Goal: Information Seeking & Learning: Learn about a topic

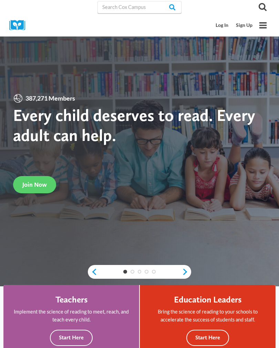
click at [225, 26] on link "Log In" at bounding box center [222, 25] width 20 height 13
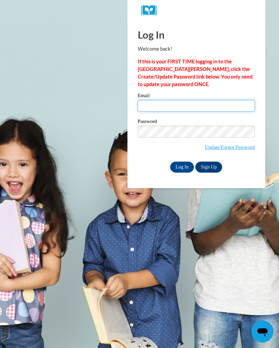
click at [179, 108] on input "Email" at bounding box center [196, 106] width 117 height 12
type input "harnold@pgsd.ms"
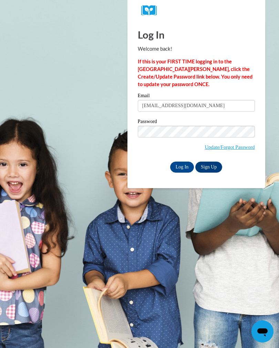
click at [181, 166] on input "Log In" at bounding box center [182, 167] width 24 height 11
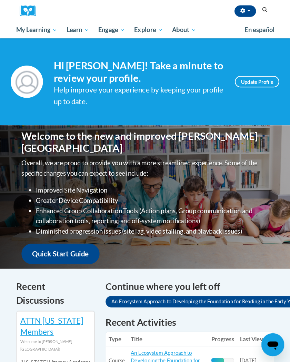
scroll to position [1, 0]
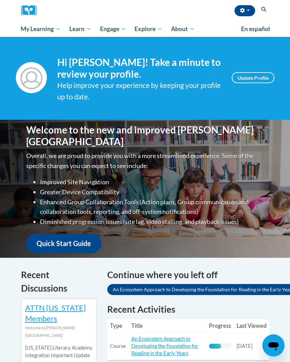
click at [0, 0] on span "My Course Progress" at bounding box center [0, 0] width 0 height 0
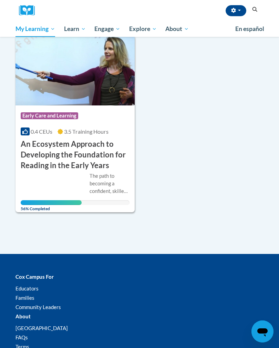
scroll to position [89, 0]
click at [74, 149] on h3 "An Ecosystem Approach to Developing the Foundation for Reading in the Early Yea…" at bounding box center [75, 155] width 109 height 32
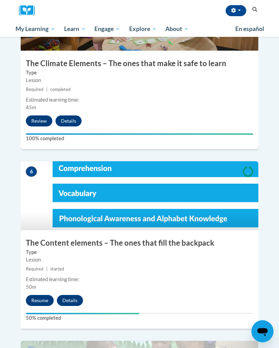
scroll to position [990, 0]
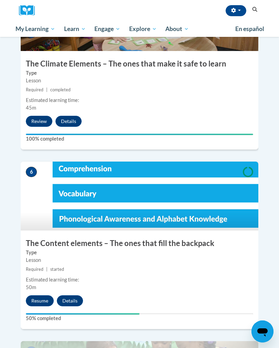
click at [39, 295] on button "Resume" at bounding box center [40, 300] width 28 height 11
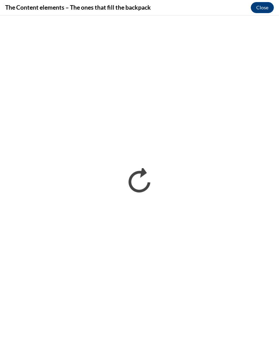
scroll to position [0, 0]
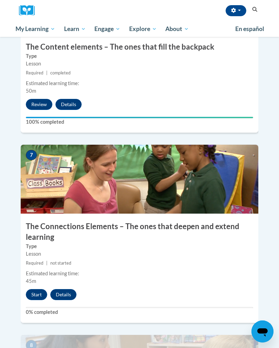
scroll to position [1186, 0]
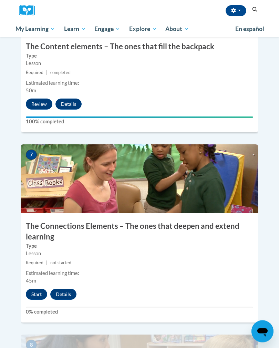
click at [35, 289] on button "Start" at bounding box center [36, 294] width 21 height 11
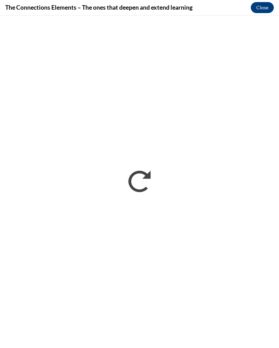
scroll to position [0, 0]
